Goal: Obtain resource: Obtain resource

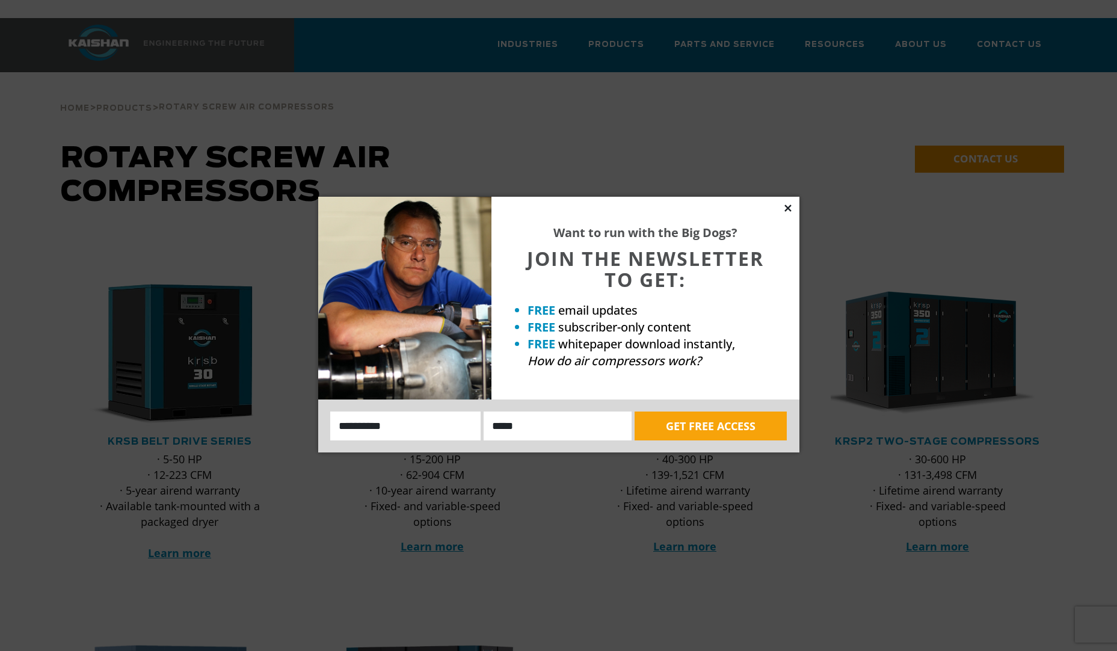
click at [788, 210] on icon at bounding box center [788, 208] width 11 height 11
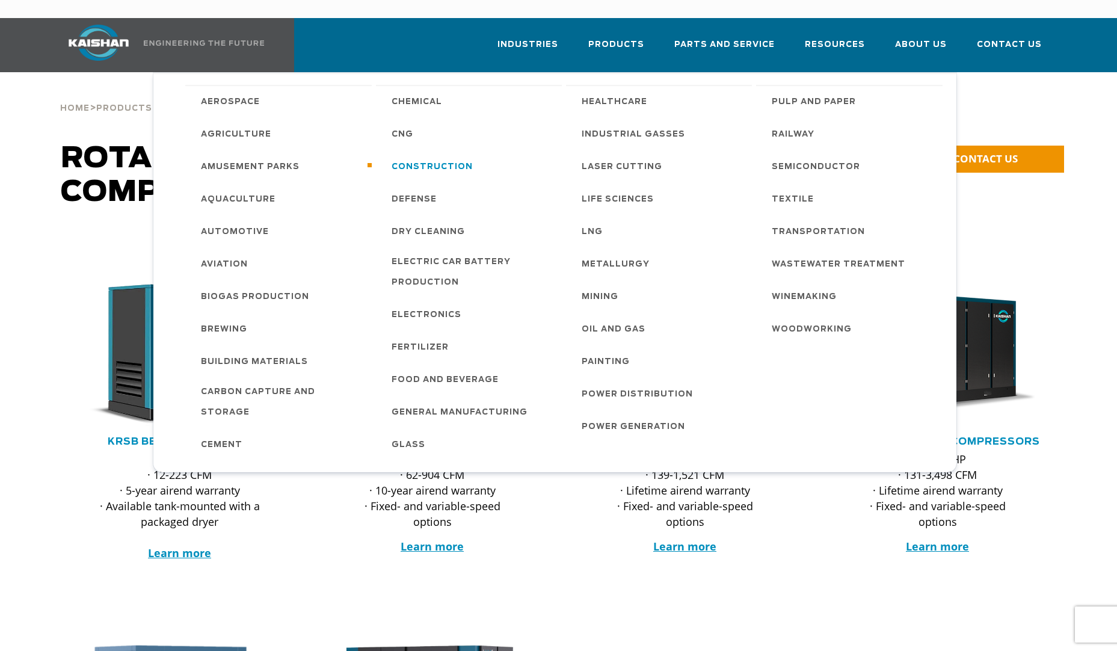
click at [431, 157] on span "Construction" at bounding box center [432, 167] width 81 height 20
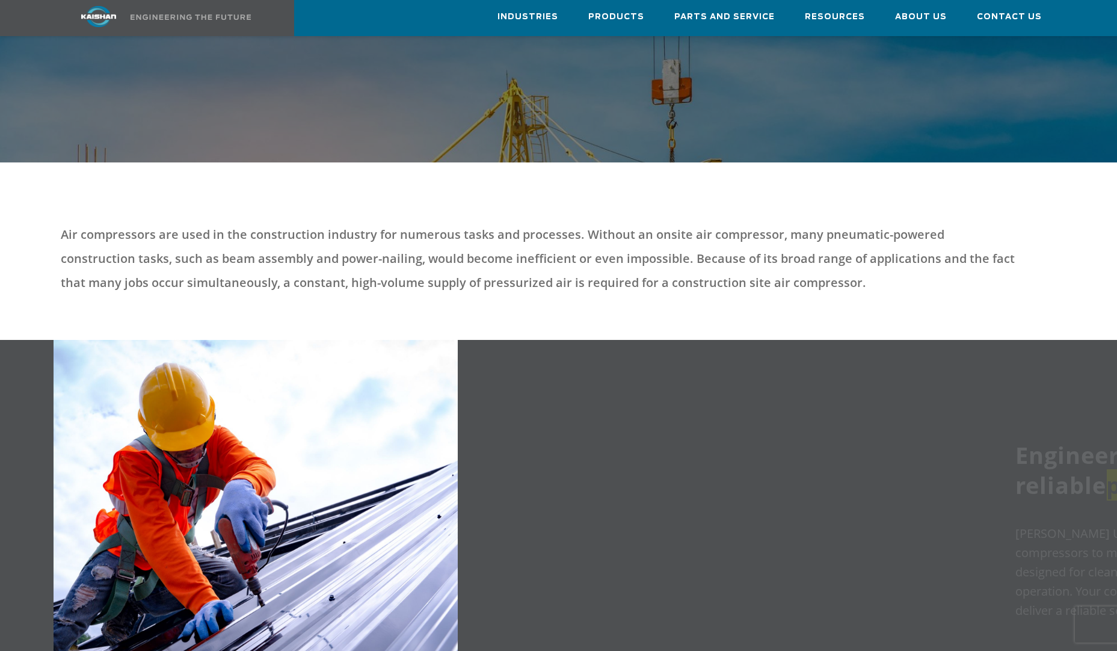
scroll to position [120, 0]
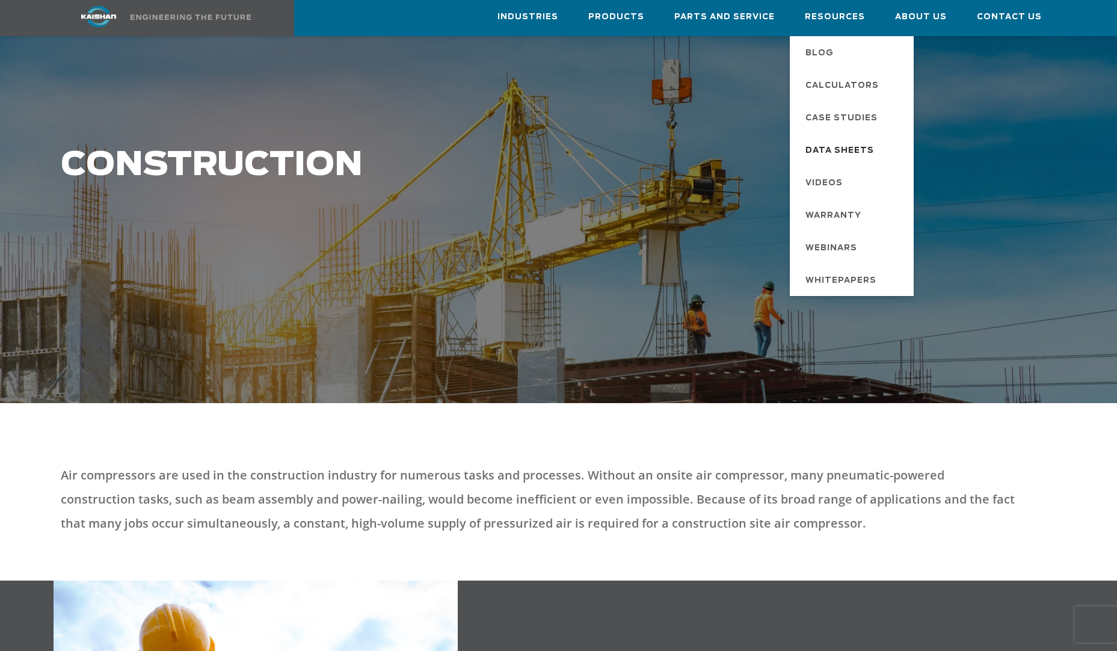
click at [857, 147] on span "Data Sheets" at bounding box center [839, 151] width 69 height 20
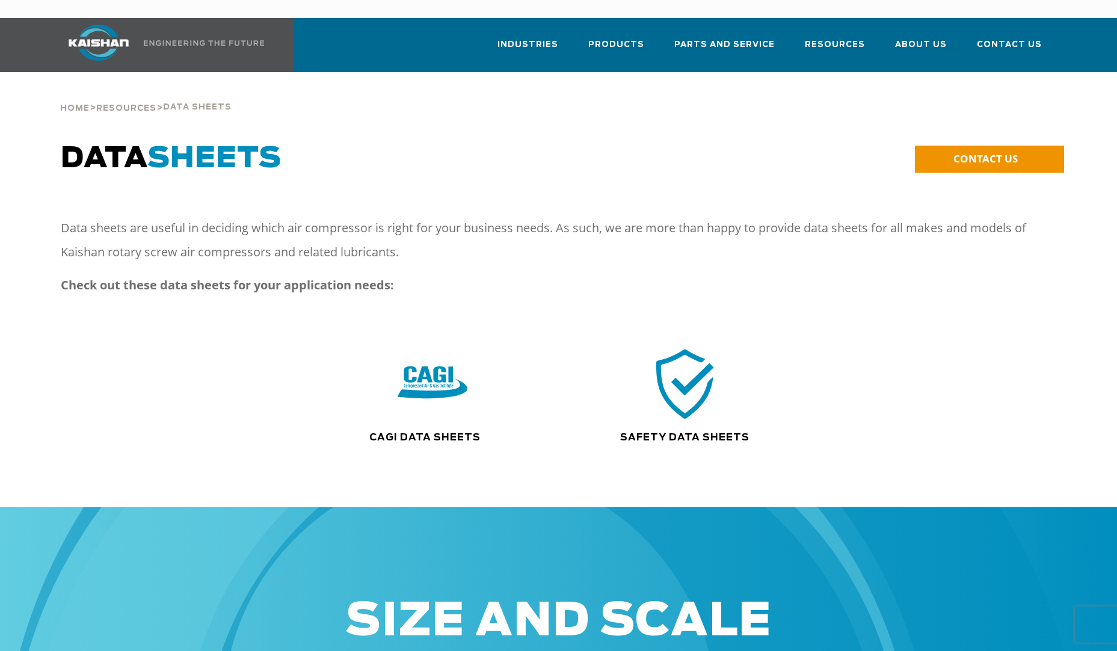
click at [684, 372] on img at bounding box center [685, 384] width 77 height 78
